Goal: Transaction & Acquisition: Purchase product/service

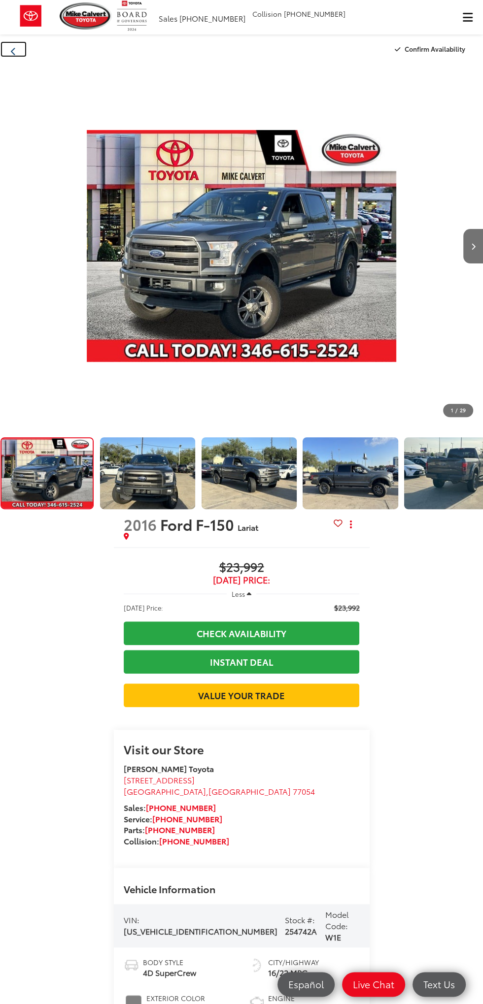
click at [26, 42] on button "Back" at bounding box center [13, 49] width 27 height 17
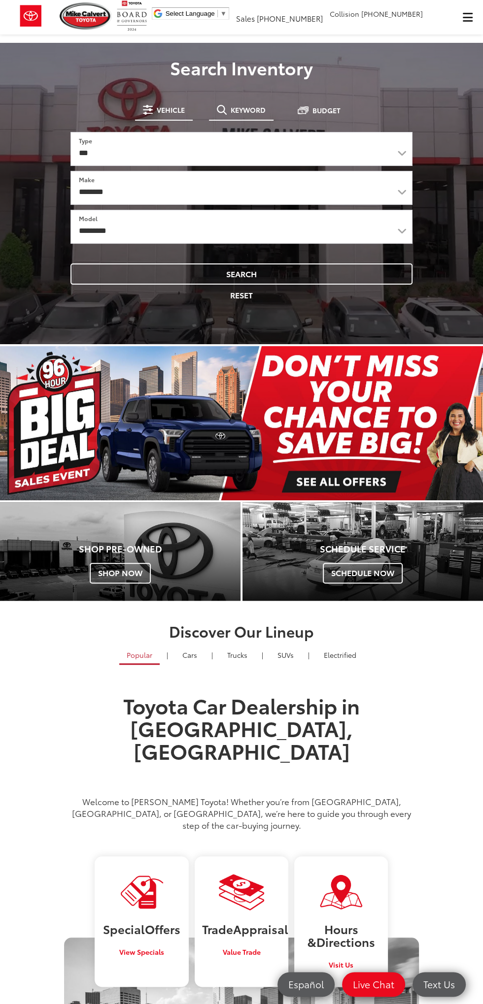
click at [256, 108] on span "Keyword" at bounding box center [248, 109] width 35 height 7
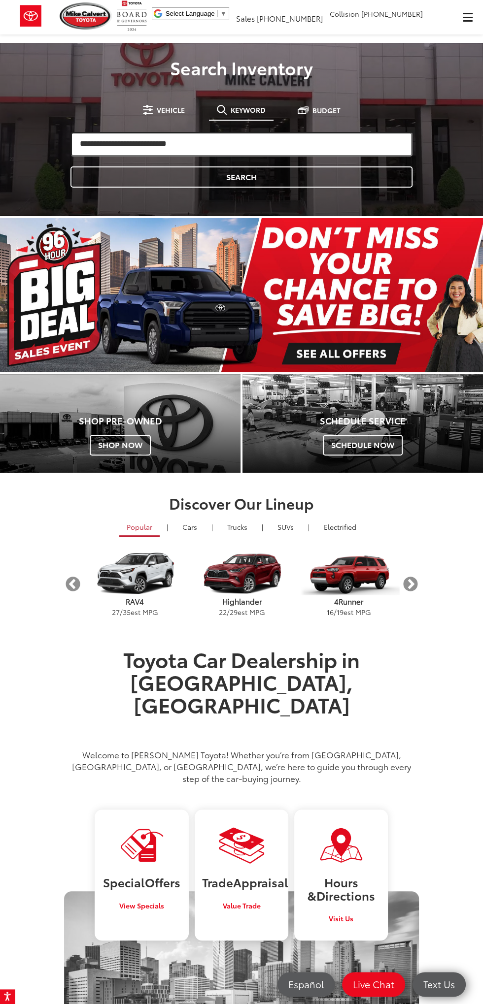
click at [274, 146] on input "search" at bounding box center [241, 144] width 342 height 25
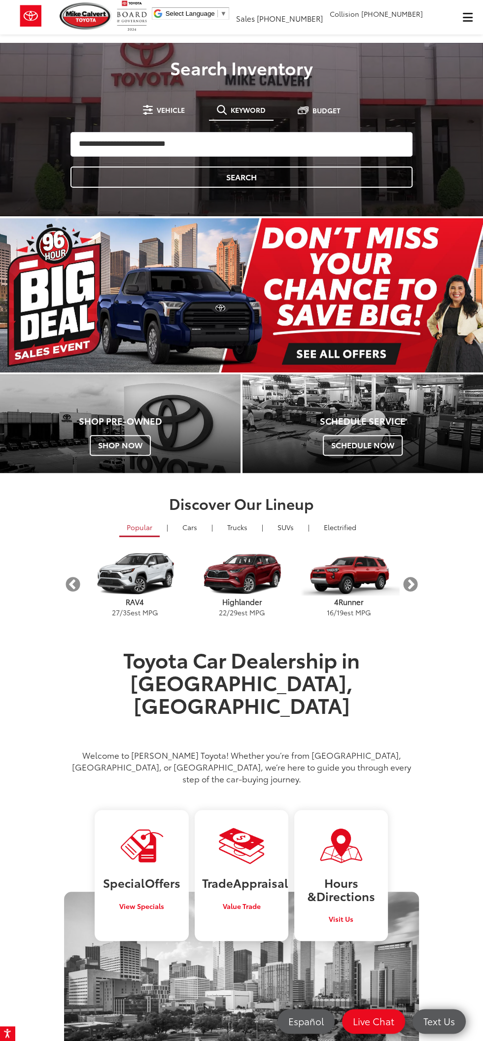
click at [456, 4] on button "Click to show site navigation" at bounding box center [467, 17] width 31 height 34
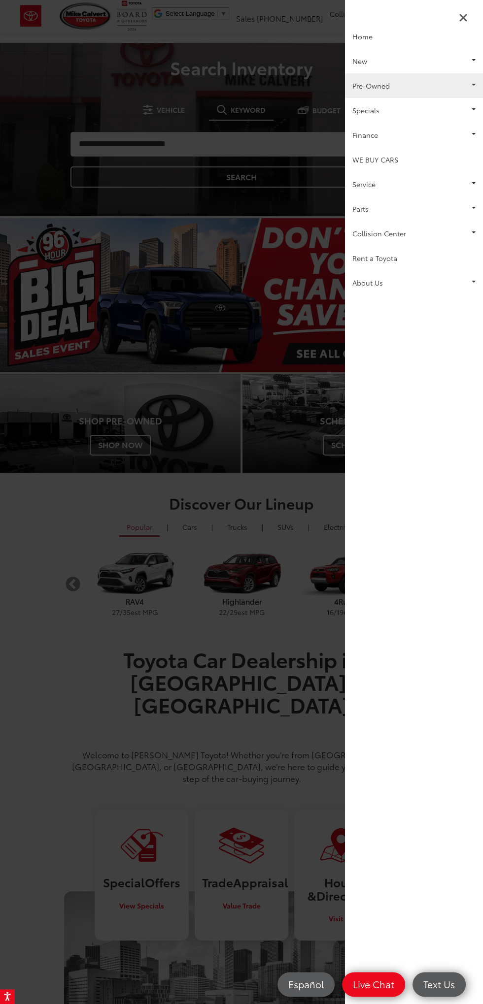
click at [436, 91] on link "Pre-Owned" at bounding box center [414, 85] width 138 height 25
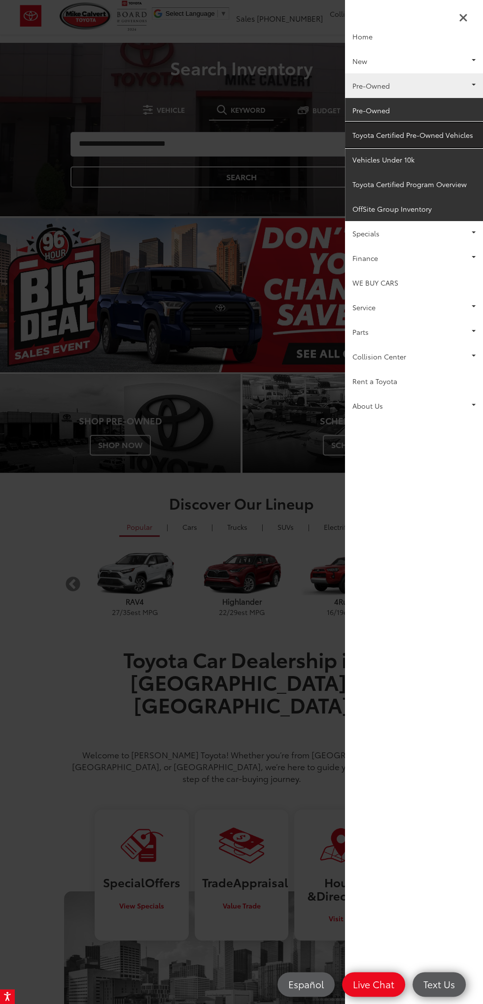
click at [446, 134] on link "Toyota Certified Pre-Owned Vehicles" at bounding box center [414, 135] width 138 height 25
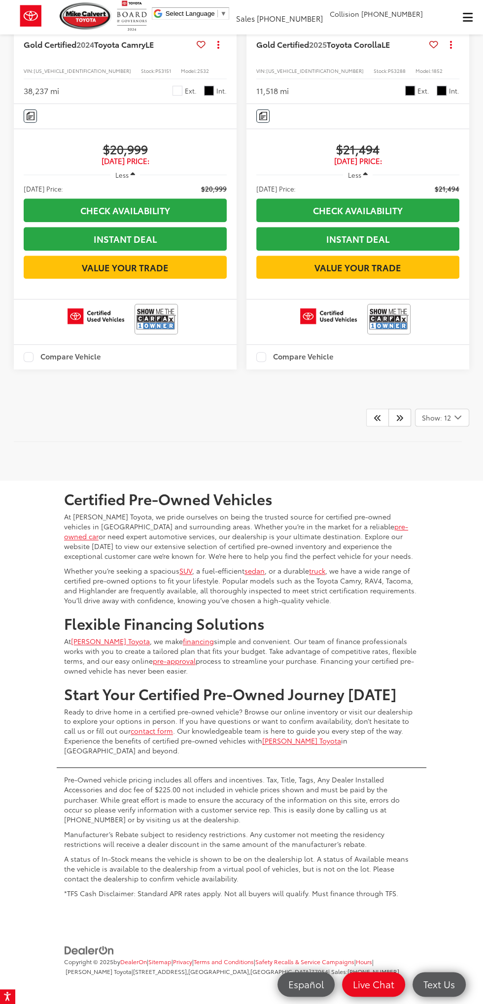
scroll to position [3030, 0]
click at [446, 423] on span "Show: 12" at bounding box center [436, 418] width 29 height 10
click at [458, 501] on button "Show: 96" at bounding box center [441, 492] width 53 height 18
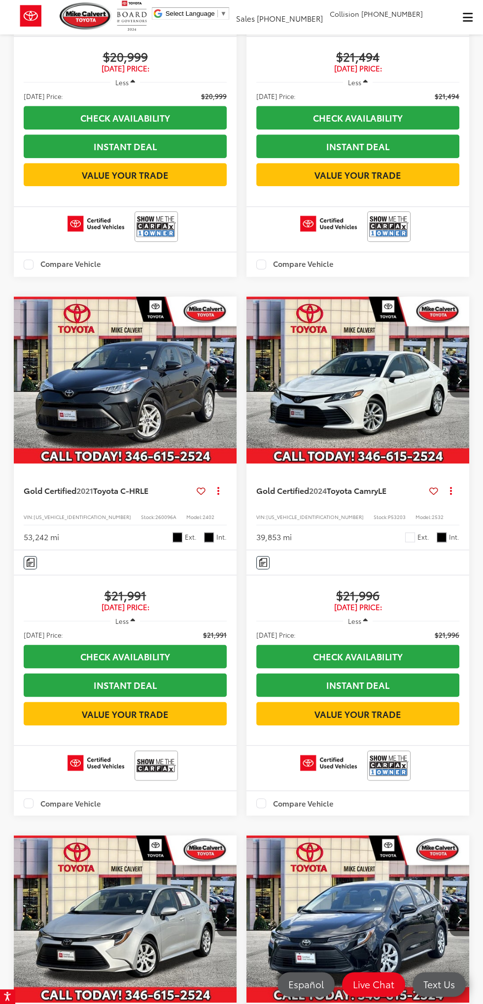
scroll to position [3098, 0]
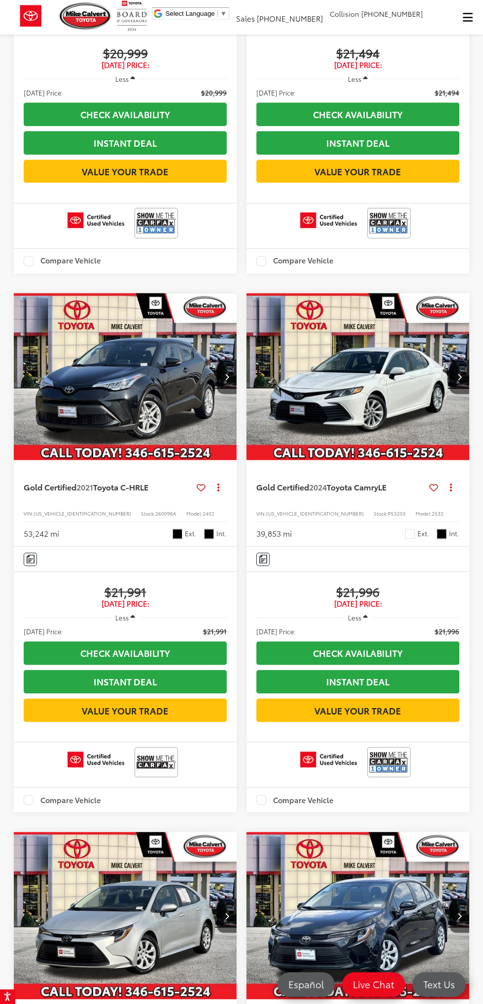
click at [86, 461] on img "2021 Toyota C-HR LE 0" at bounding box center [125, 377] width 224 height 168
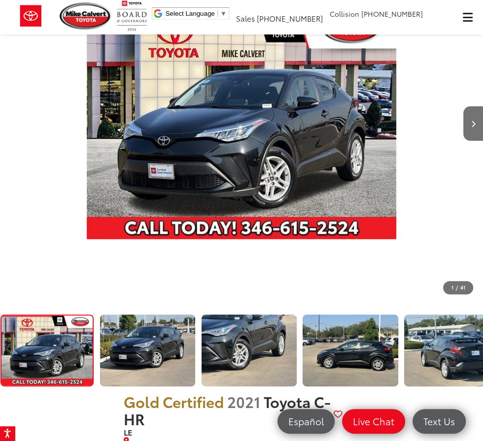
scroll to position [133, 0]
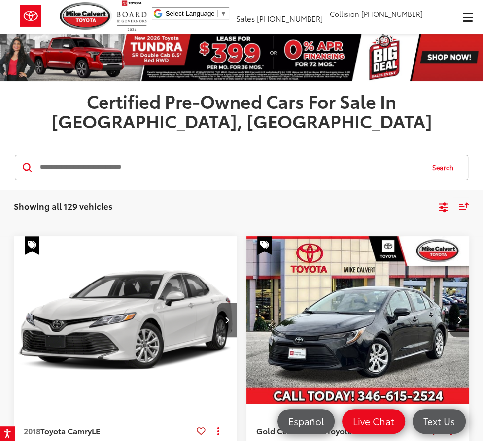
click at [468, 17] on span "Click to show site navigation" at bounding box center [467, 17] width 10 height 0
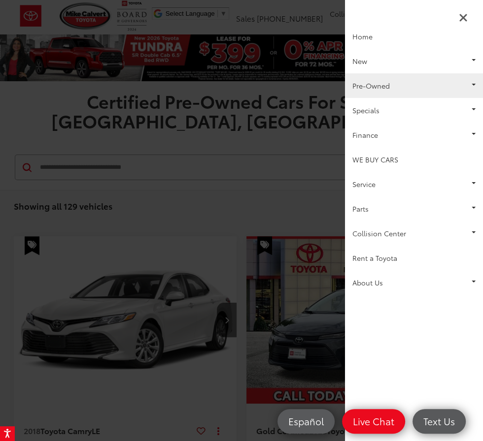
click at [426, 86] on link "Pre-Owned" at bounding box center [414, 85] width 138 height 25
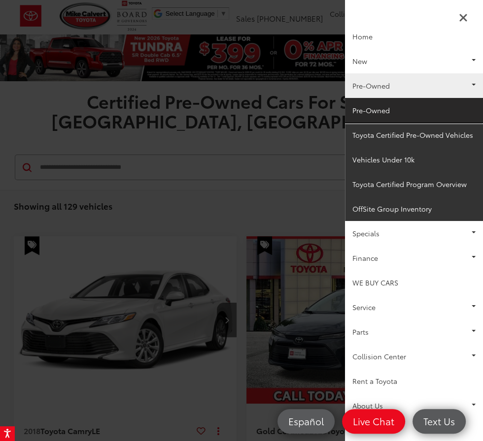
click at [444, 110] on link "Pre-Owned" at bounding box center [414, 110] width 138 height 25
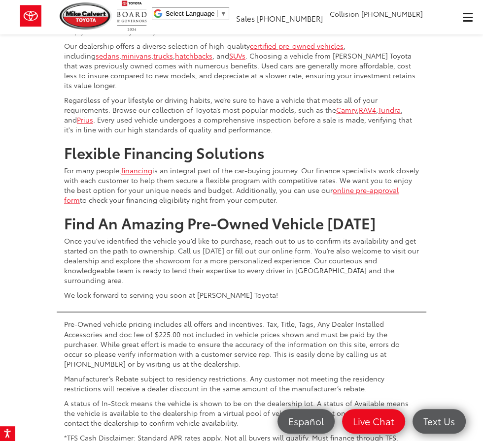
scroll to position [3452, 0]
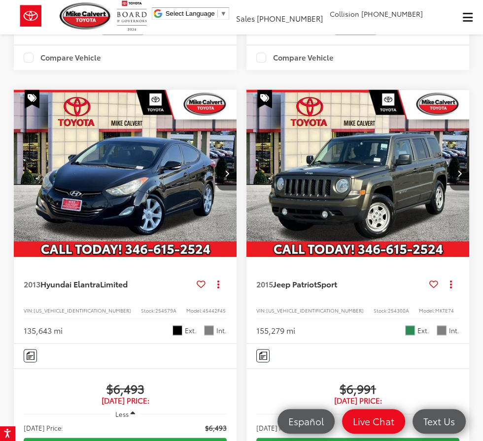
click at [391, 193] on img "2015 Jeep Patriot Sport 0" at bounding box center [358, 174] width 224 height 168
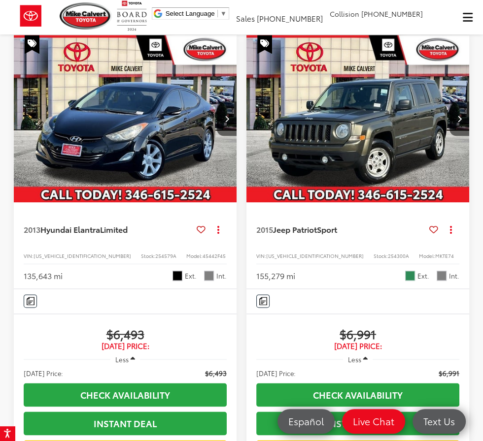
scroll to position [691, 0]
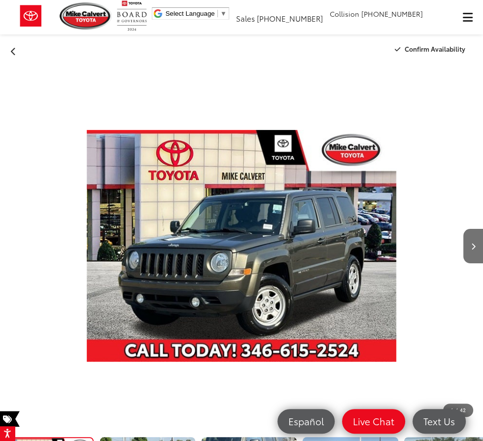
click at [316, 204] on img "2015 Jeep Patriot Sport 0" at bounding box center [241, 246] width 309 height 362
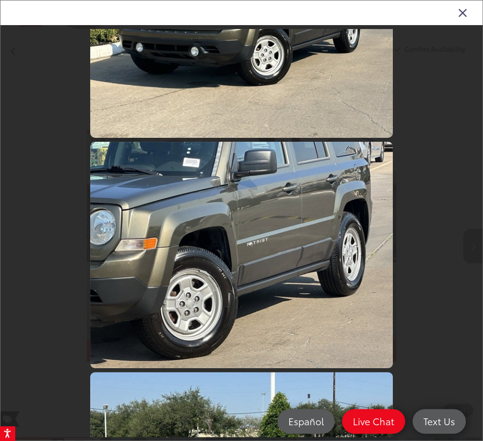
scroll to position [350, 0]
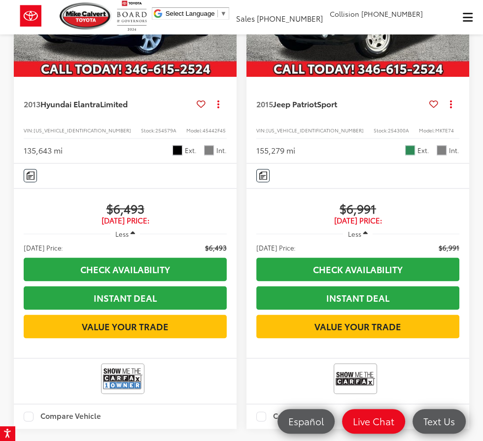
scroll to position [796, 0]
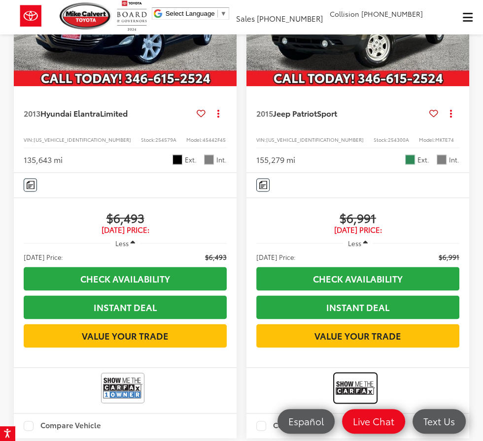
click at [355, 401] on img at bounding box center [354, 388] width 39 height 26
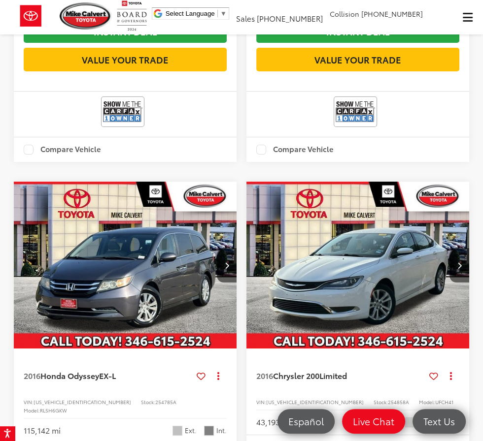
scroll to position [7525, 0]
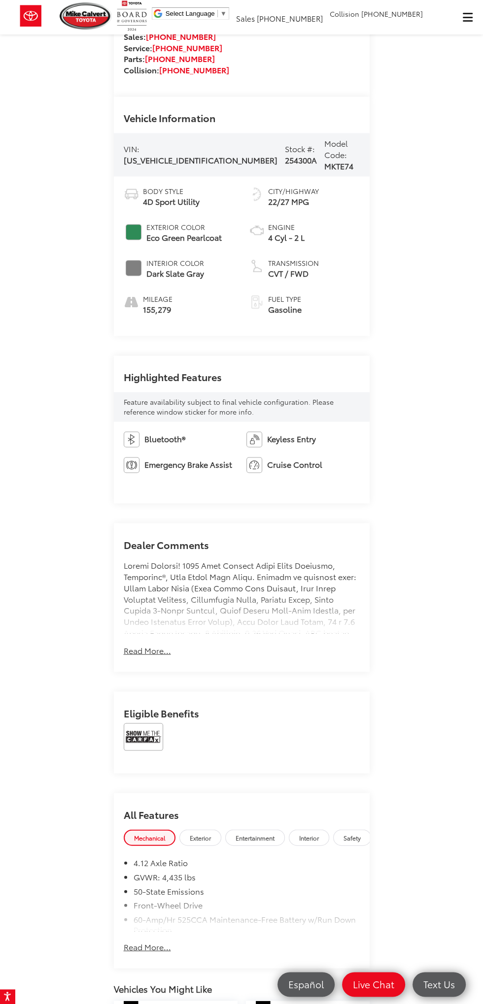
scroll to position [765, 0]
click at [130, 724] on img at bounding box center [143, 738] width 39 height 28
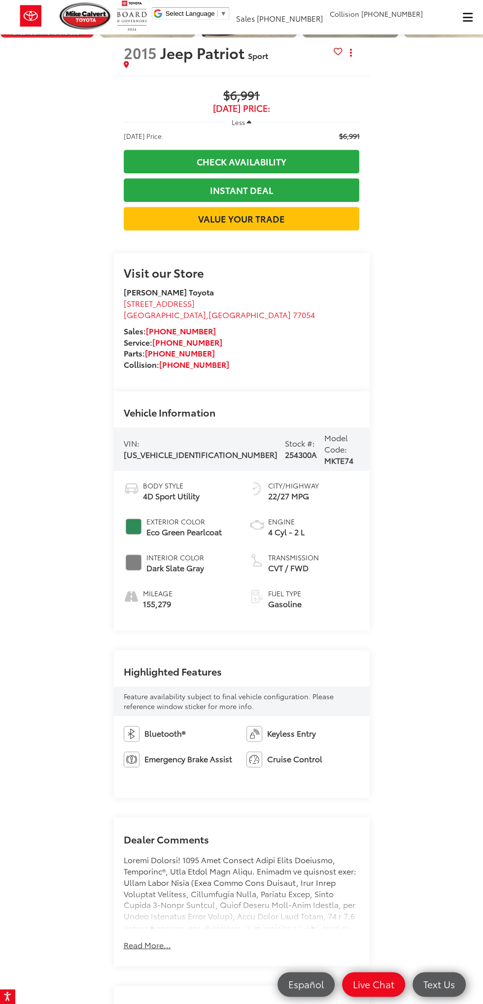
scroll to position [0, 0]
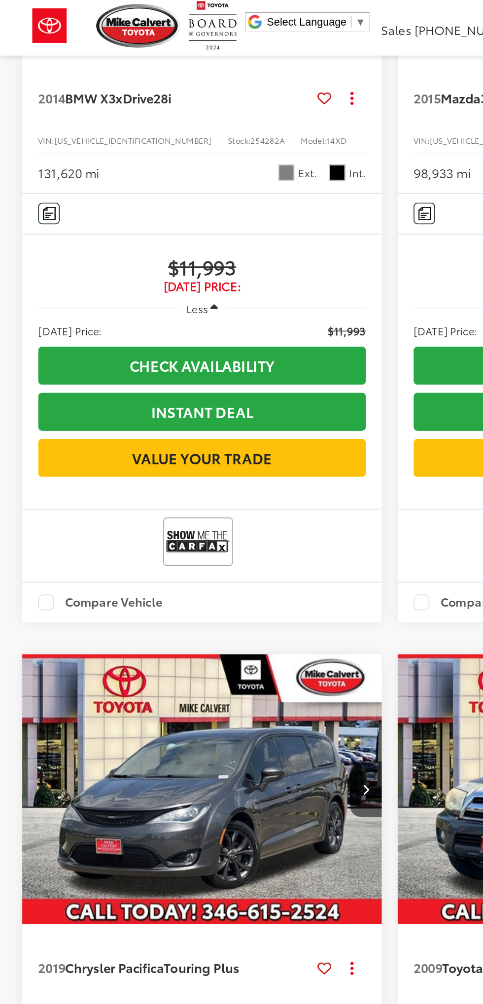
scroll to position [6239, 0]
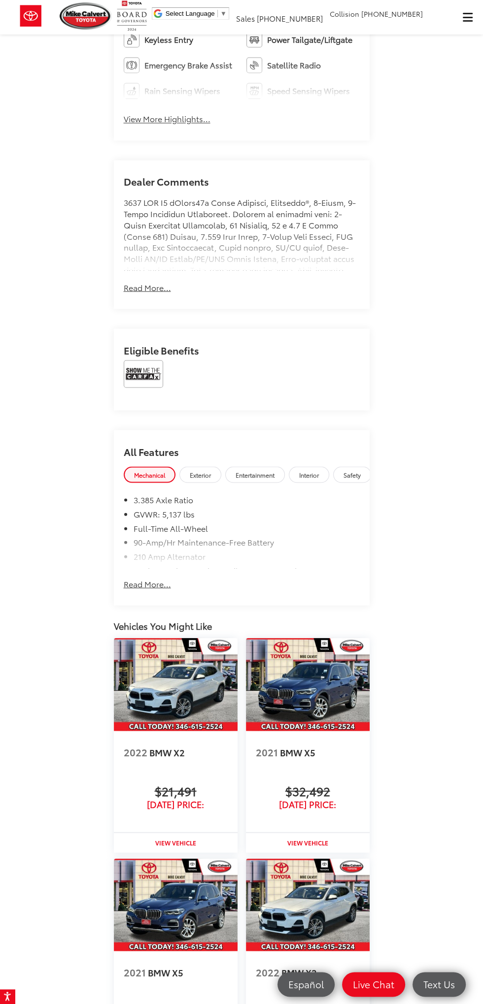
scroll to position [1063, 0]
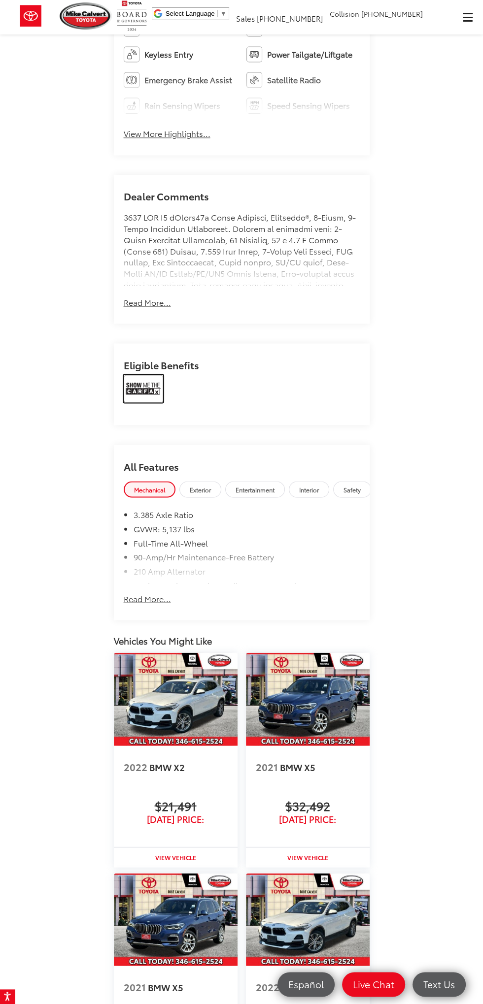
click at [131, 402] on img at bounding box center [143, 389] width 39 height 28
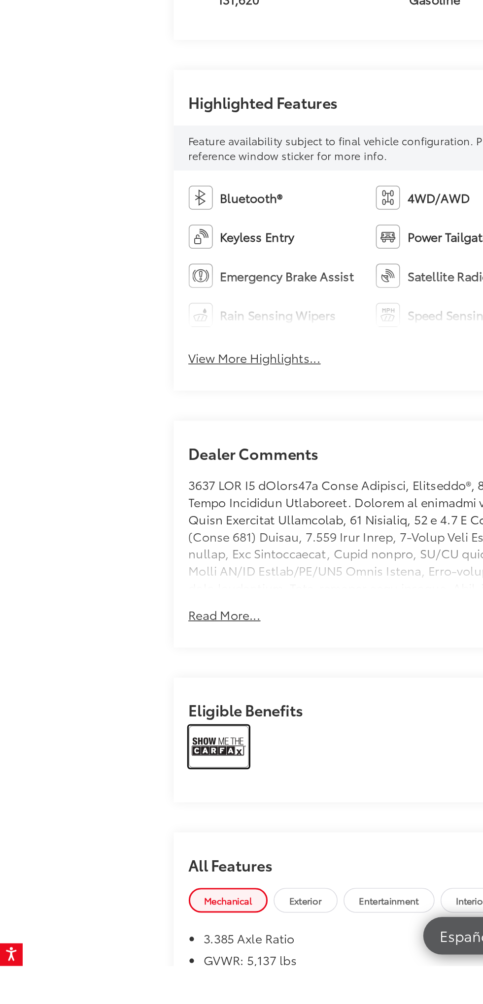
scroll to position [591, 0]
click at [137, 874] on img at bounding box center [143, 861] width 39 height 28
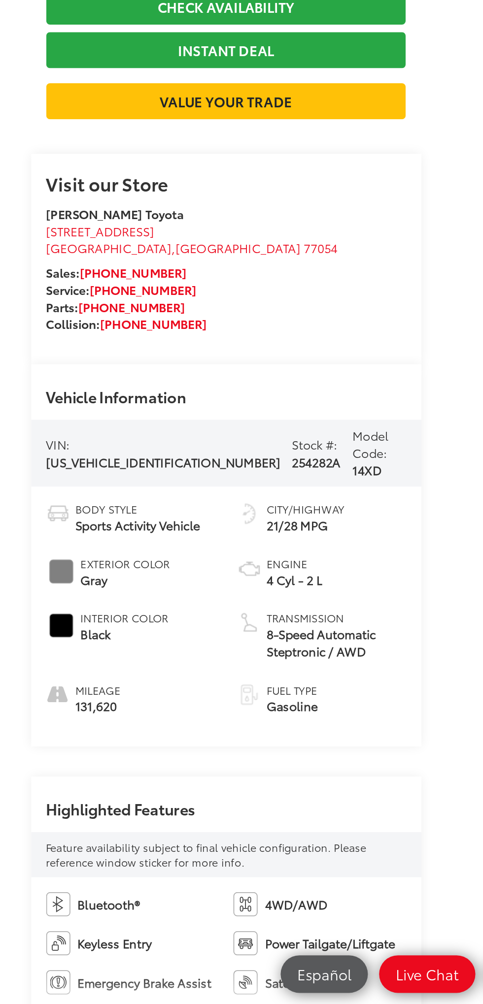
scroll to position [153, 0]
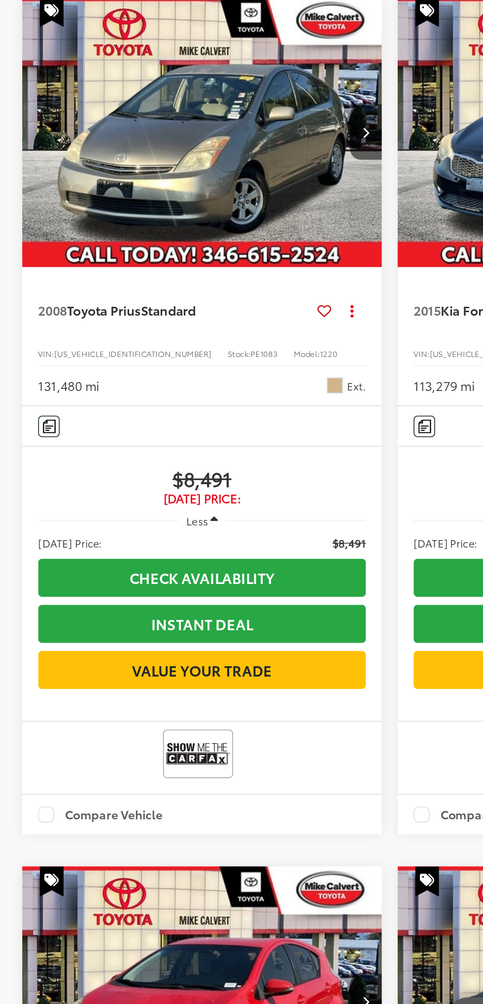
scroll to position [2519, 0]
